Goal: Task Accomplishment & Management: Use online tool/utility

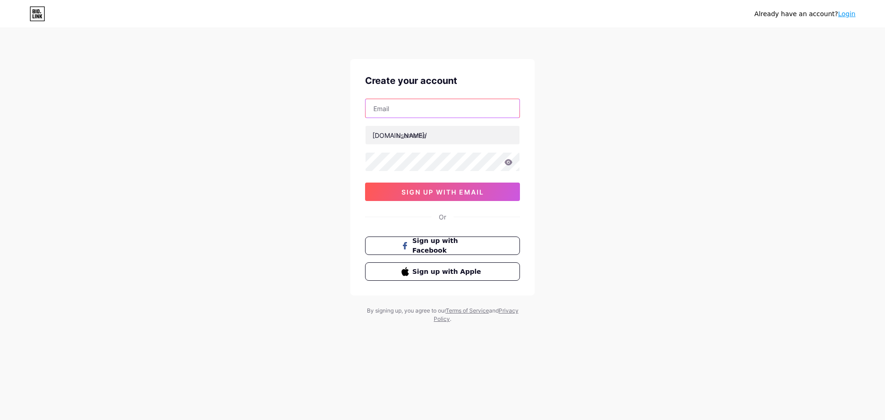
click at [450, 111] on input "text" at bounding box center [442, 108] width 154 height 18
type input "[EMAIL_ADDRESS][DOMAIN_NAME]"
click at [441, 141] on input "text" at bounding box center [442, 135] width 154 height 18
type input "eversafe_academy"
click at [512, 163] on div at bounding box center [442, 161] width 155 height 19
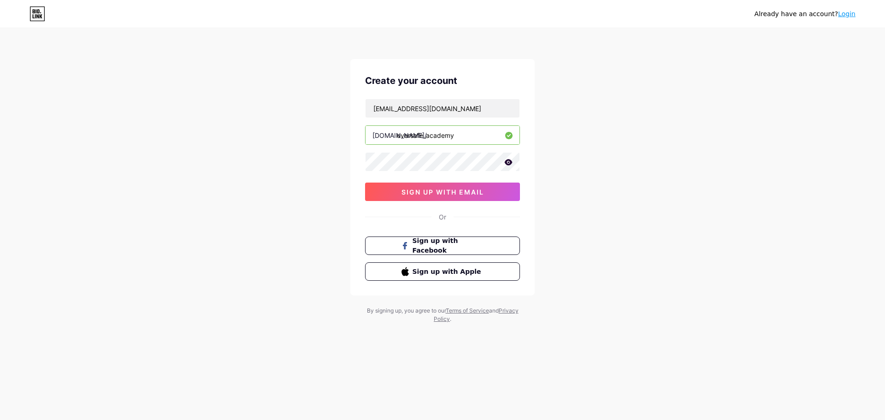
click at [505, 163] on icon at bounding box center [508, 162] width 8 height 6
click at [438, 194] on span "sign up with email" at bounding box center [442, 192] width 82 height 8
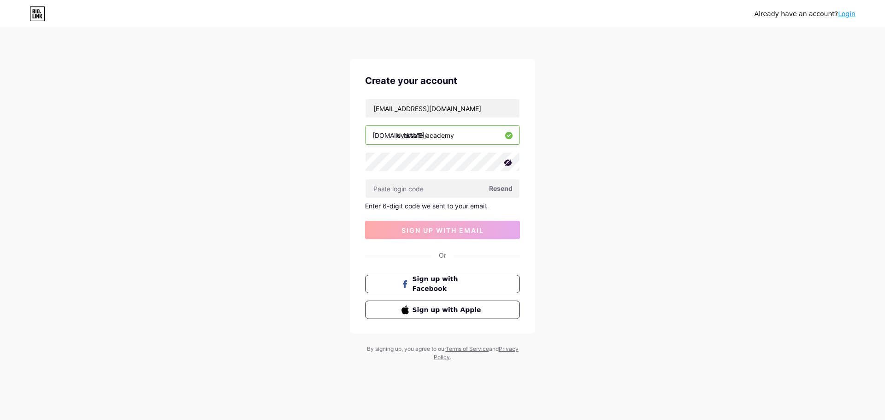
click at [503, 185] on span "Resend" at bounding box center [501, 188] width 24 height 10
click at [645, 142] on div "Already have an account? Login Create your account [EMAIL_ADDRESS][DOMAIN_NAME]…" at bounding box center [442, 195] width 885 height 391
click at [303, 213] on div "Already have an account? Login Create your account [EMAIL_ADDRESS][DOMAIN_NAME]…" at bounding box center [442, 195] width 885 height 391
click at [844, 13] on link "Login" at bounding box center [847, 13] width 18 height 7
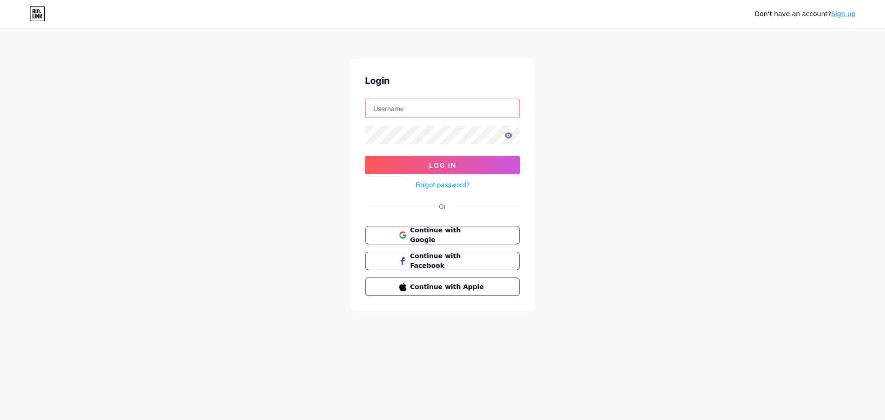
click at [402, 108] on input "text" at bounding box center [442, 108] width 154 height 18
click at [459, 172] on button "Log In" at bounding box center [442, 165] width 155 height 18
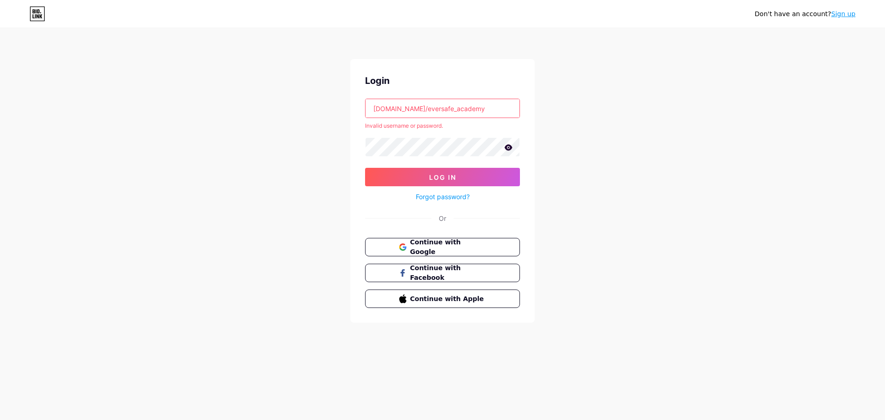
click at [457, 97] on div "Login [DOMAIN_NAME]/eversafe_academy Invalid username or password. Log In Forgo…" at bounding box center [442, 191] width 184 height 264
click at [462, 104] on input "[DOMAIN_NAME]/eversafe_academy" at bounding box center [442, 108] width 154 height 18
drag, startPoint x: 467, startPoint y: 107, endPoint x: 321, endPoint y: 108, distance: 145.6
click at [321, 108] on div "Don't have an account? Sign up Login [DOMAIN_NAME]/eversafe_academy Invalid use…" at bounding box center [442, 176] width 885 height 352
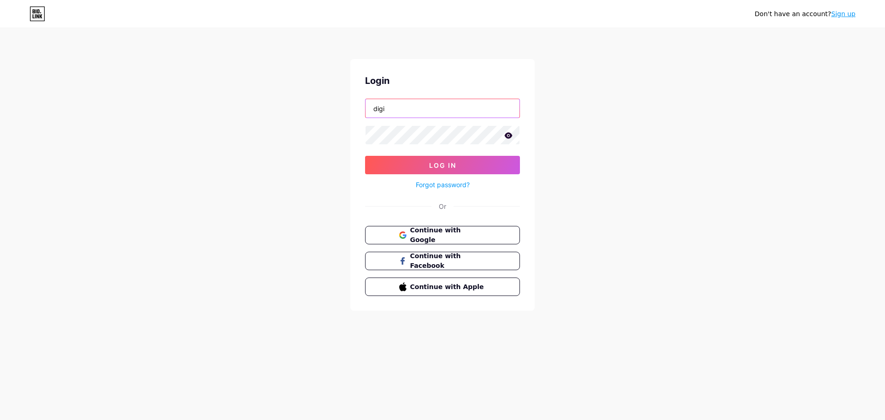
type input "[EMAIL_ADDRESS][DOMAIN_NAME]"
click at [464, 169] on button "Log In" at bounding box center [442, 165] width 155 height 18
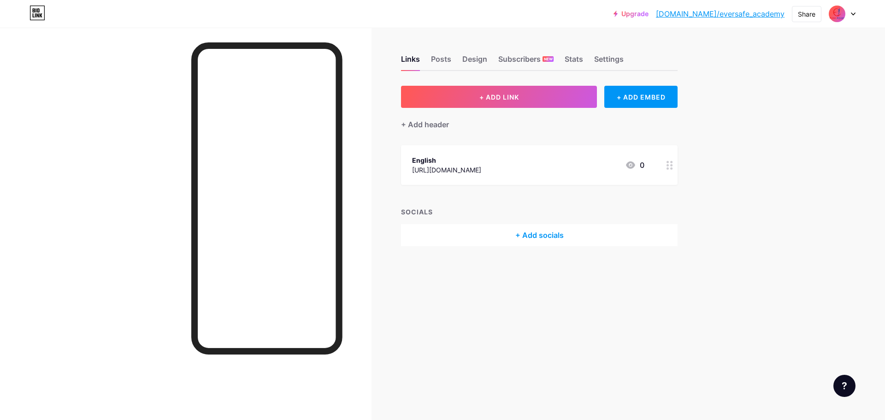
click at [574, 165] on div "English [URL][DOMAIN_NAME] 0" at bounding box center [528, 164] width 232 height 21
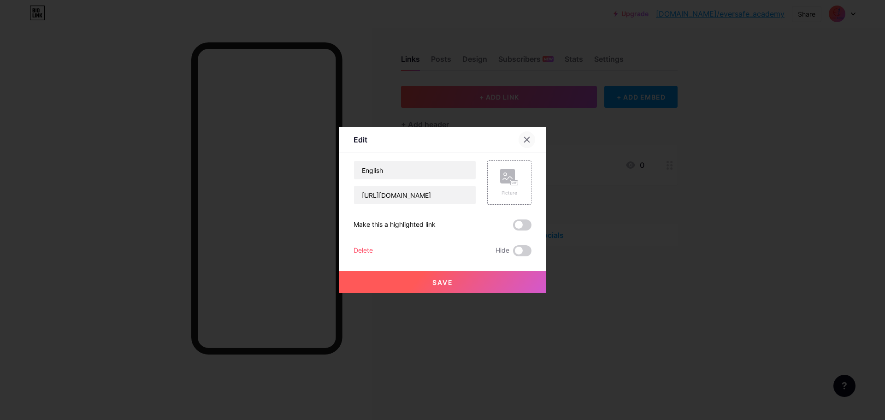
click at [525, 141] on icon at bounding box center [526, 139] width 7 height 7
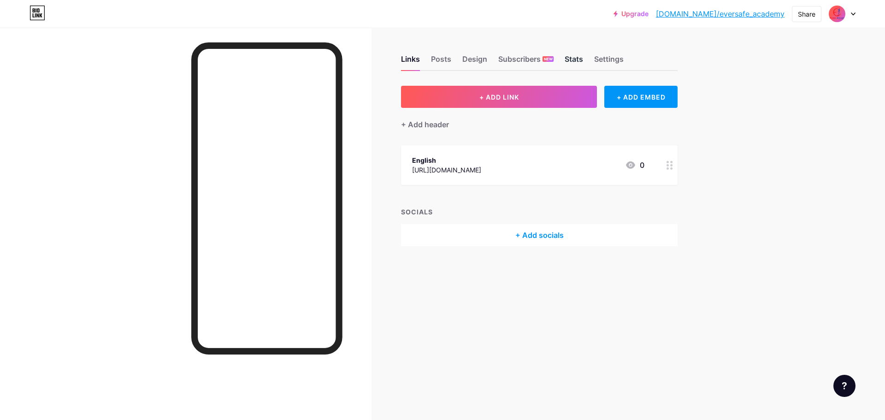
click at [579, 62] on div "Stats" at bounding box center [574, 61] width 18 height 17
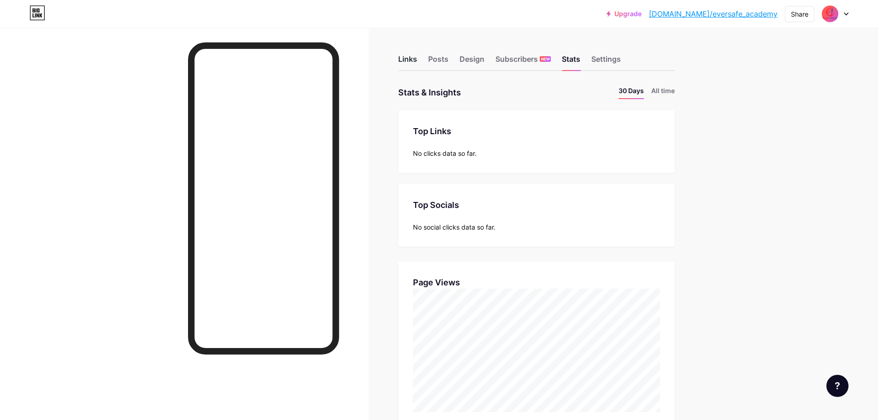
click at [414, 62] on div "Links" at bounding box center [407, 61] width 19 height 17
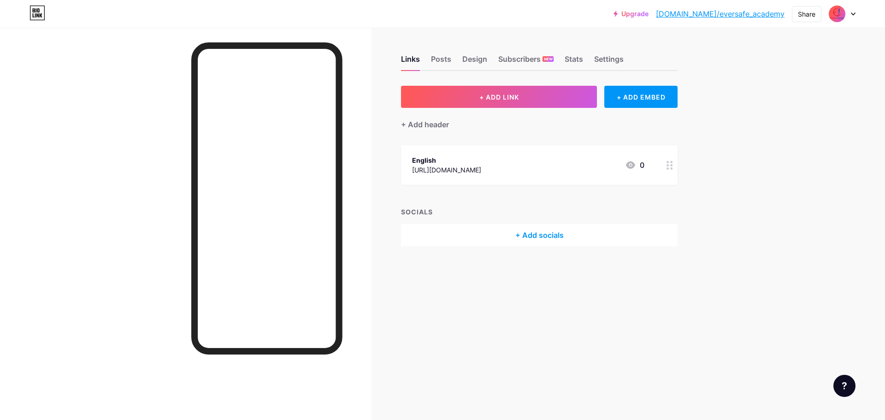
click at [554, 167] on div "English [URL][DOMAIN_NAME] 0" at bounding box center [528, 164] width 232 height 21
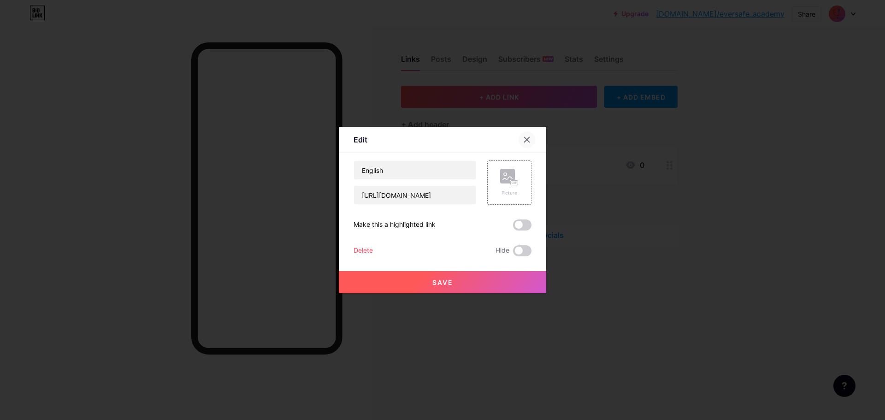
click at [519, 138] on div at bounding box center [526, 139] width 17 height 17
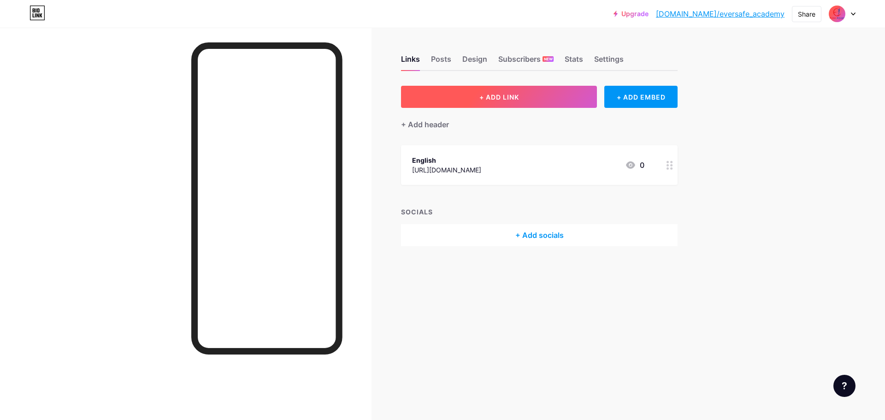
click at [519, 100] on span "+ ADD LINK" at bounding box center [499, 97] width 40 height 8
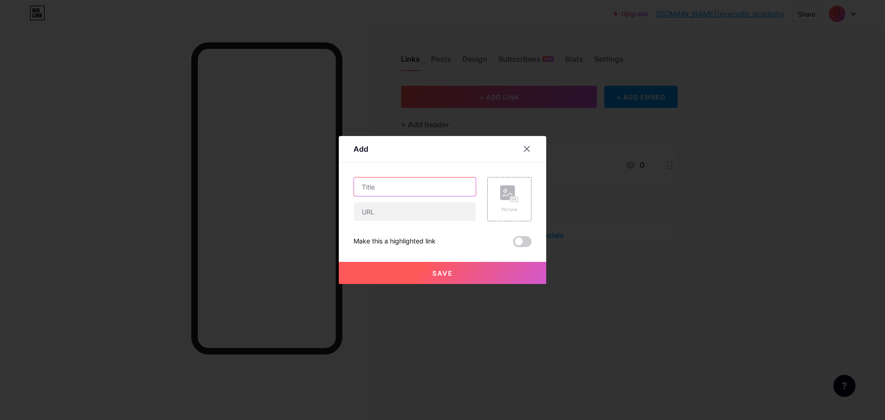
click at [408, 183] on input "text" at bounding box center [415, 186] width 122 height 18
click at [527, 147] on div at bounding box center [526, 149] width 17 height 17
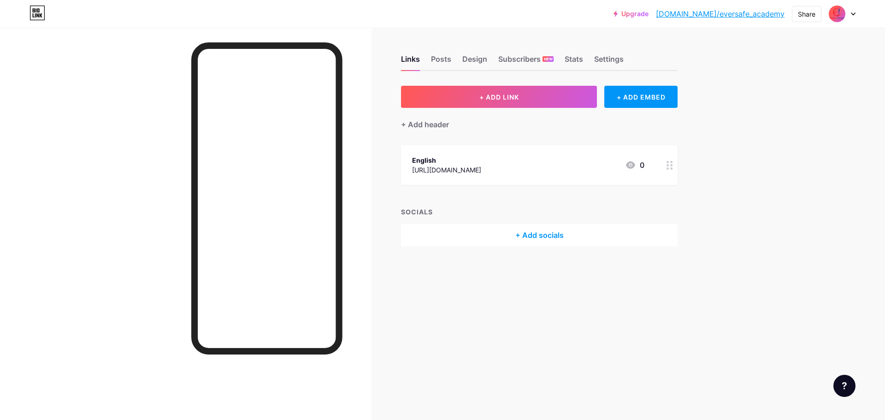
click at [745, 151] on div "Upgrade [DOMAIN_NAME]/eversa... [DOMAIN_NAME]/eversafe_academy Share Switch acc…" at bounding box center [442, 210] width 885 height 420
click at [852, 13] on icon at bounding box center [853, 14] width 4 height 2
click at [806, 14] on div "Share" at bounding box center [807, 14] width 18 height 10
click at [801, 73] on div "Get my QR code" at bounding box center [751, 70] width 137 height 22
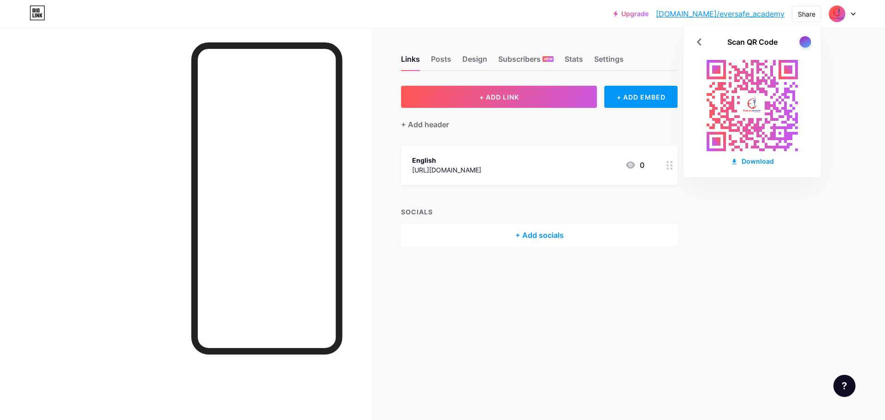
click at [803, 44] on div at bounding box center [805, 42] width 12 height 12
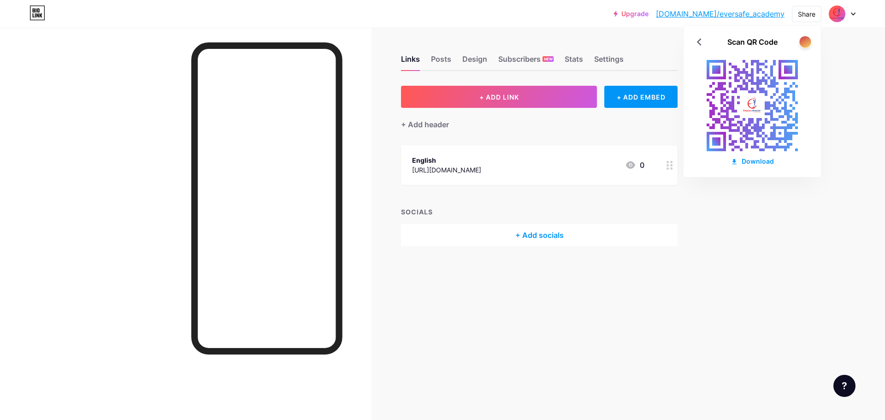
click at [803, 44] on div at bounding box center [805, 42] width 12 height 12
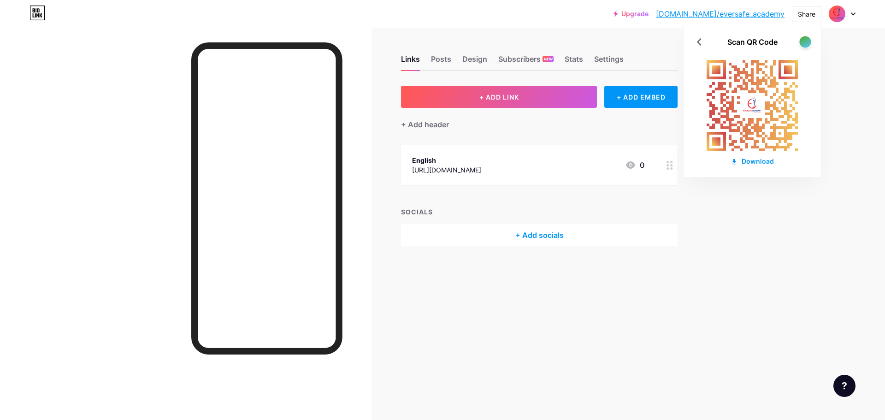
click at [803, 44] on div at bounding box center [805, 42] width 12 height 12
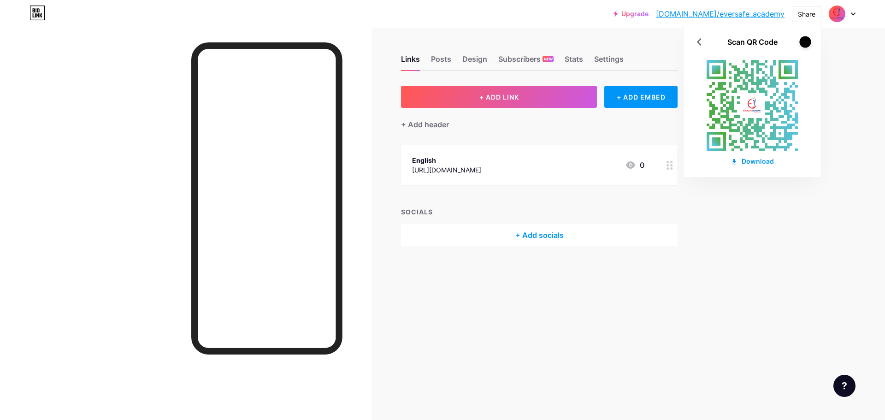
click at [803, 44] on div at bounding box center [805, 42] width 12 height 12
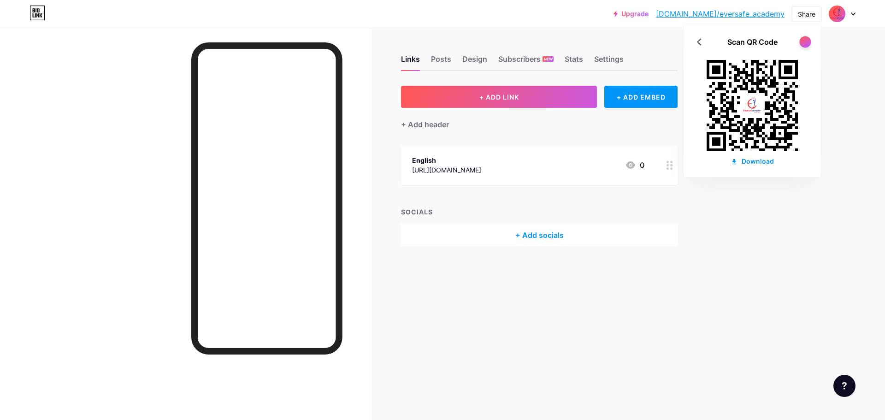
click at [803, 44] on div at bounding box center [805, 42] width 12 height 12
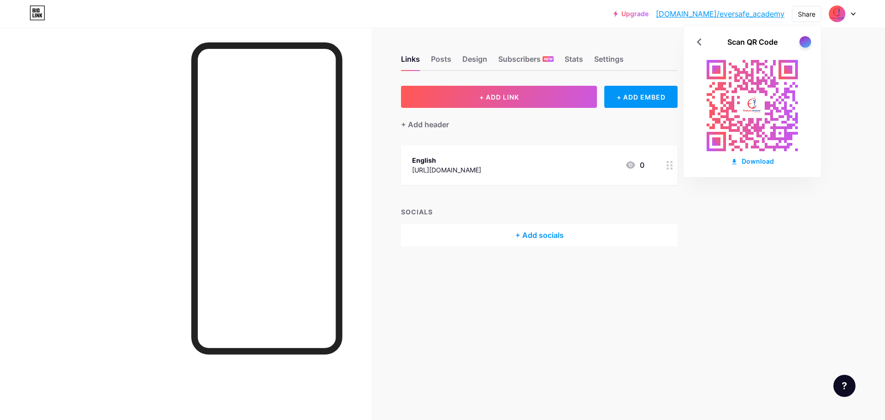
click at [803, 44] on div at bounding box center [805, 42] width 12 height 12
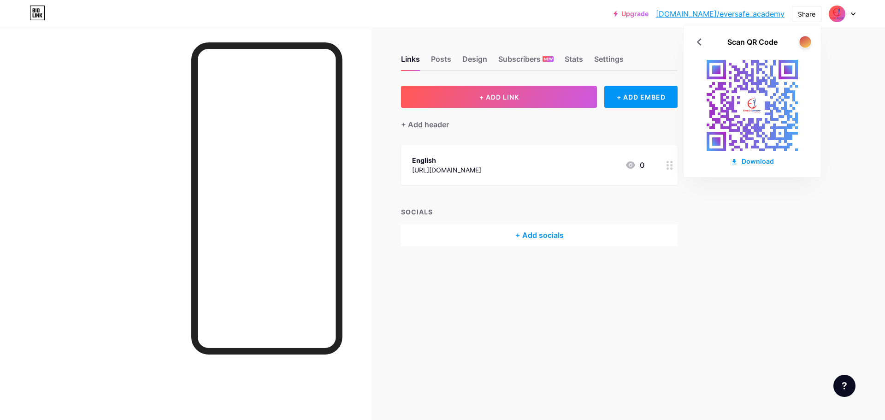
click at [803, 44] on div at bounding box center [805, 42] width 12 height 12
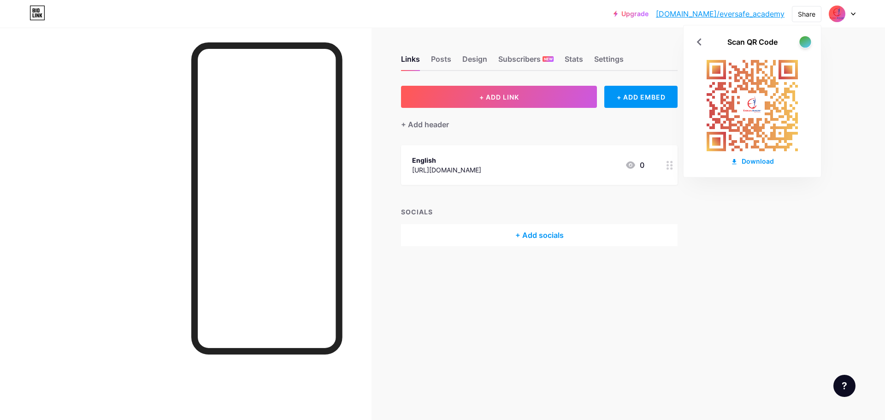
click at [803, 44] on div at bounding box center [805, 42] width 12 height 12
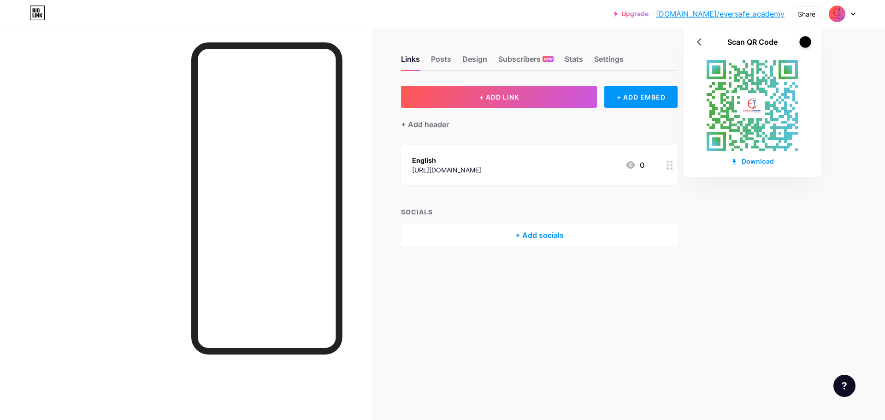
click at [803, 44] on div at bounding box center [805, 42] width 12 height 12
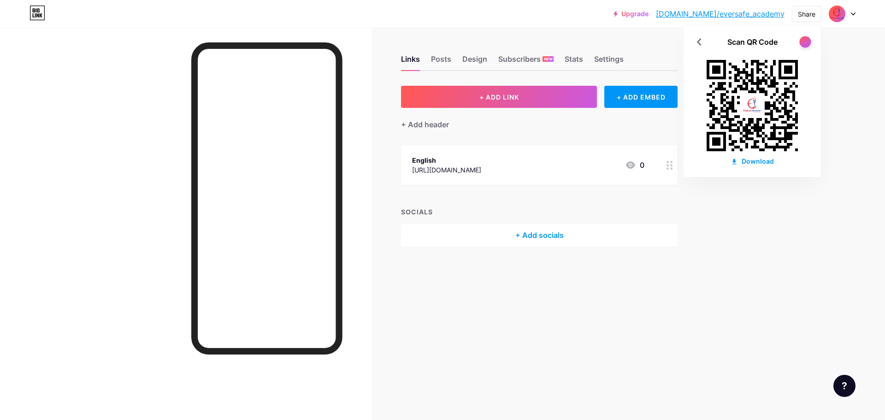
click at [803, 44] on div at bounding box center [805, 42] width 12 height 12
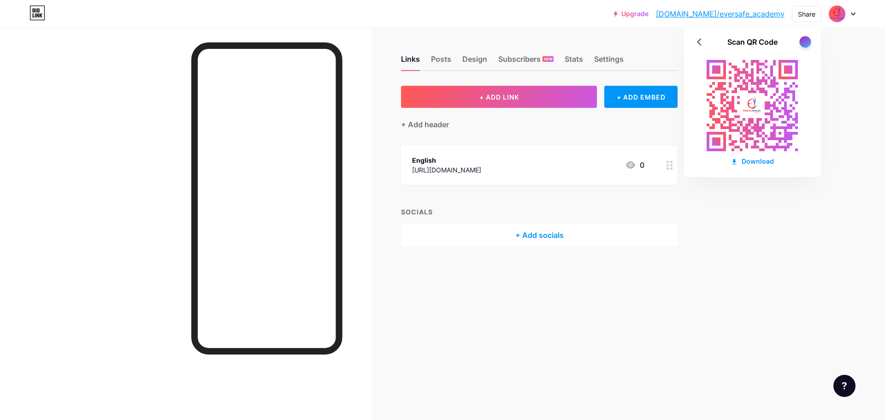
click at [803, 42] on div at bounding box center [805, 42] width 12 height 12
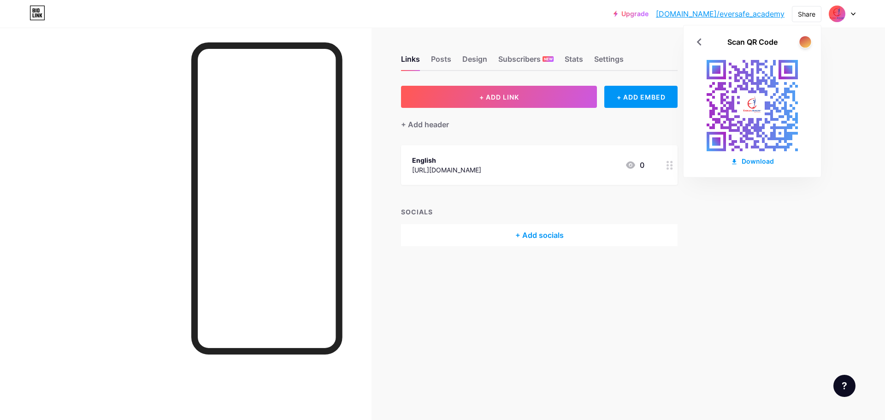
click at [804, 43] on div at bounding box center [805, 42] width 12 height 12
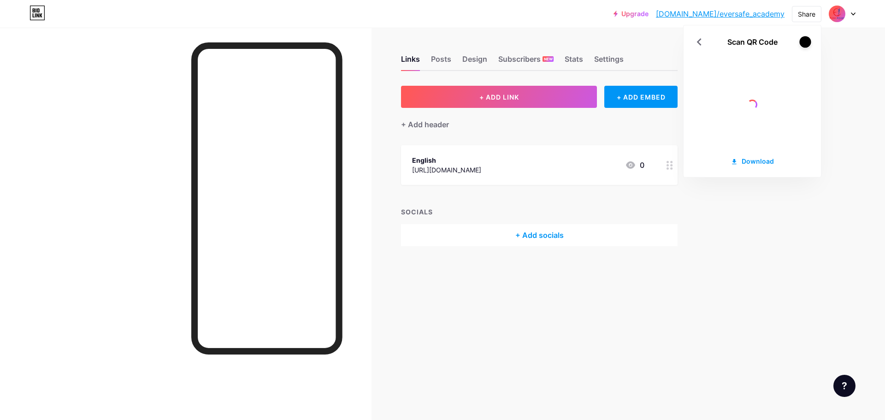
click at [804, 43] on div at bounding box center [805, 42] width 12 height 12
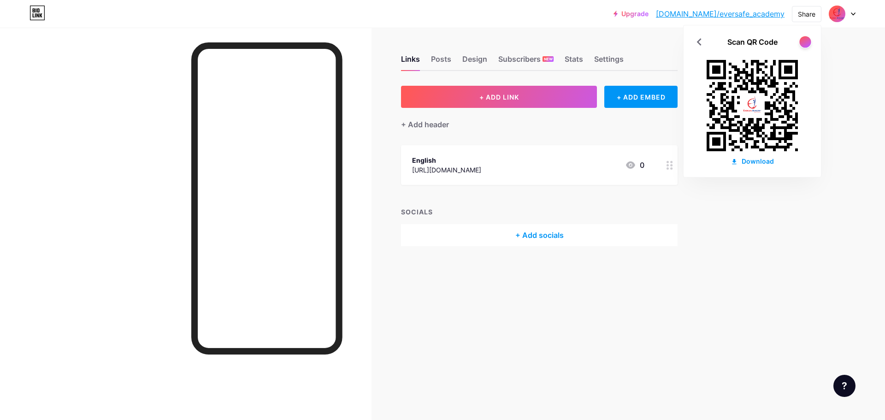
click at [804, 43] on div at bounding box center [805, 42] width 12 height 12
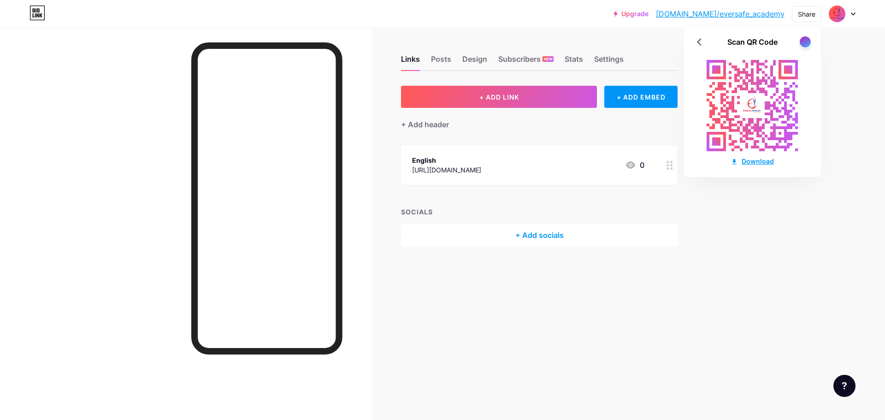
click at [751, 164] on div "Download" at bounding box center [751, 161] width 43 height 10
